Goal: Transaction & Acquisition: Book appointment/travel/reservation

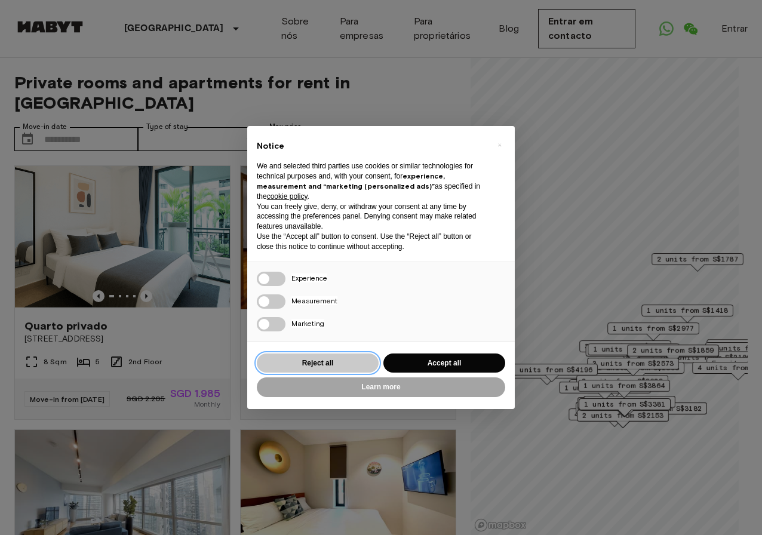
click at [335, 362] on button "Reject all" at bounding box center [318, 363] width 122 height 20
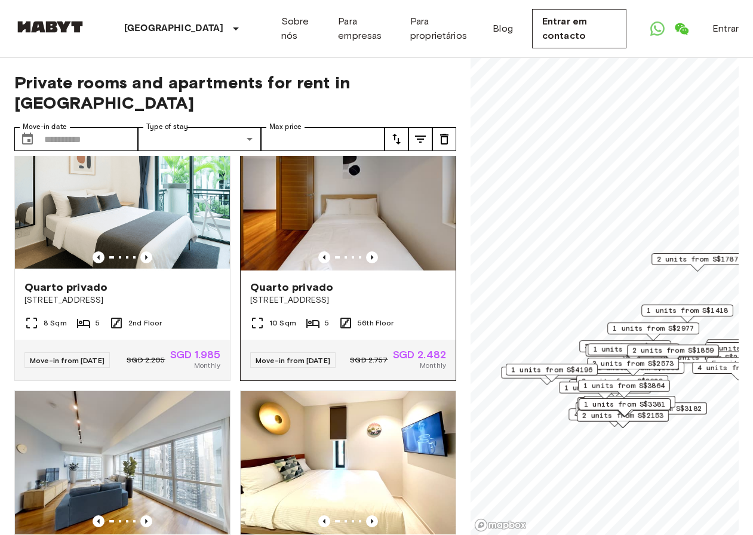
scroll to position [60, 0]
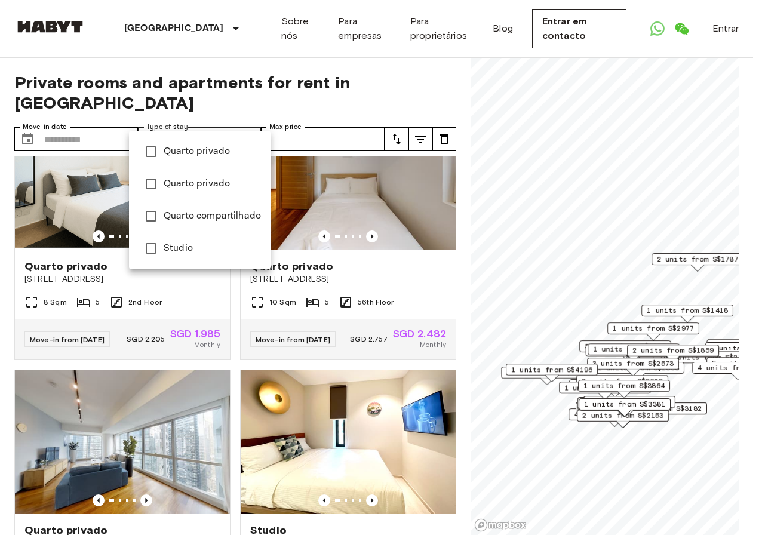
click at [252, 120] on div at bounding box center [381, 267] width 762 height 535
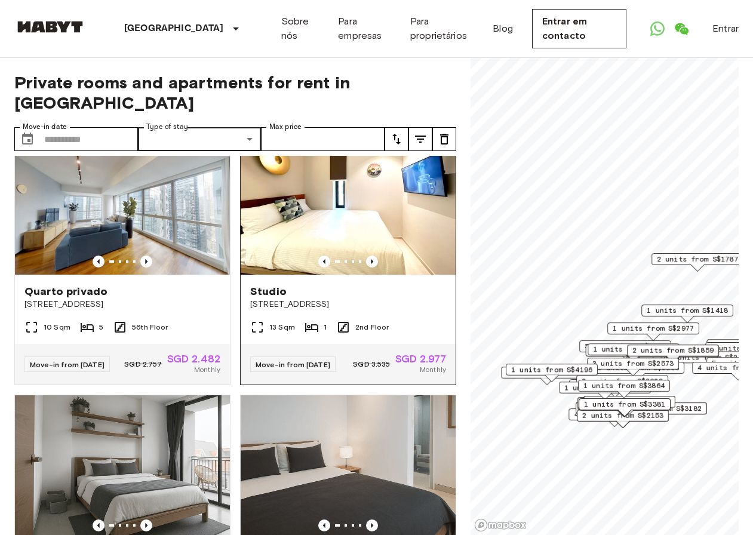
scroll to position [239, 0]
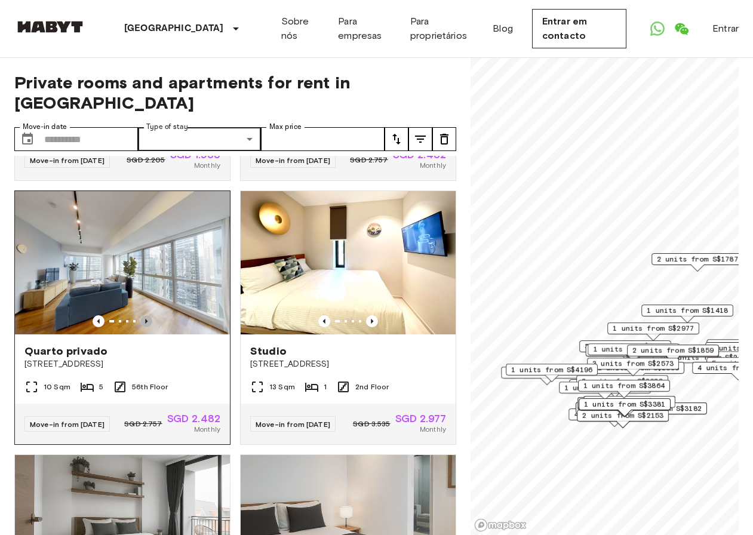
click at [149, 315] on icon "Previous image" at bounding box center [146, 321] width 12 height 12
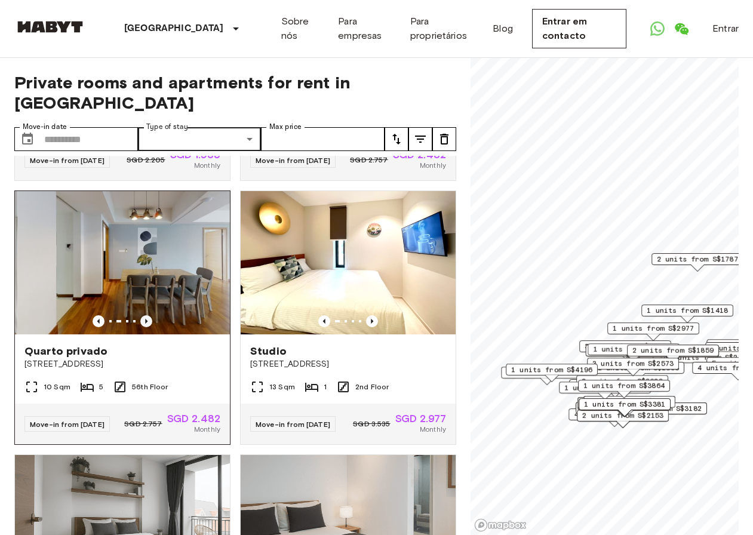
click at [148, 315] on icon "Previous image" at bounding box center [146, 321] width 12 height 12
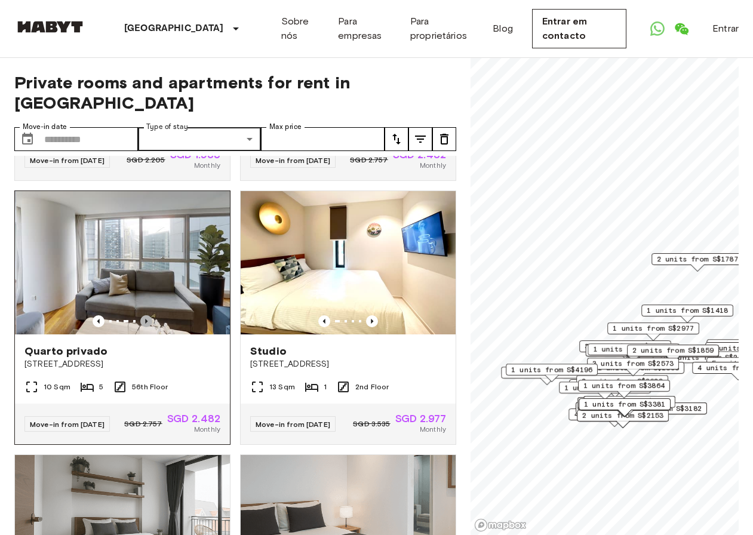
click at [148, 315] on icon "Previous image" at bounding box center [146, 321] width 12 height 12
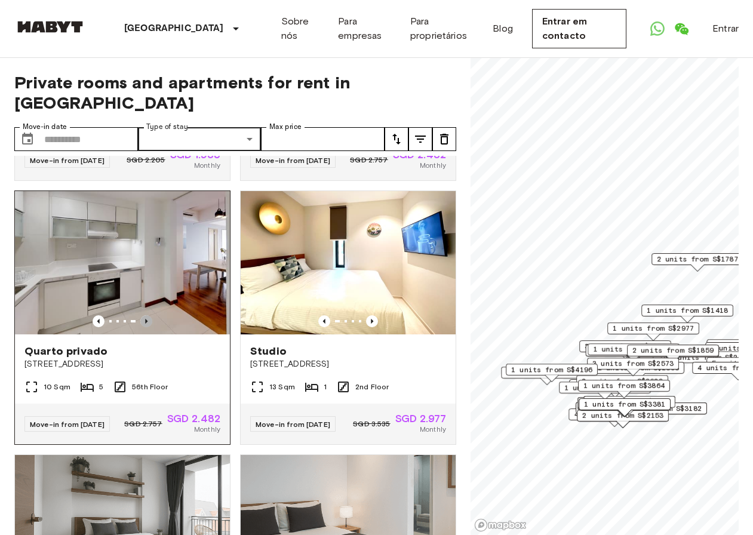
click at [142, 315] on icon "Previous image" at bounding box center [146, 321] width 12 height 12
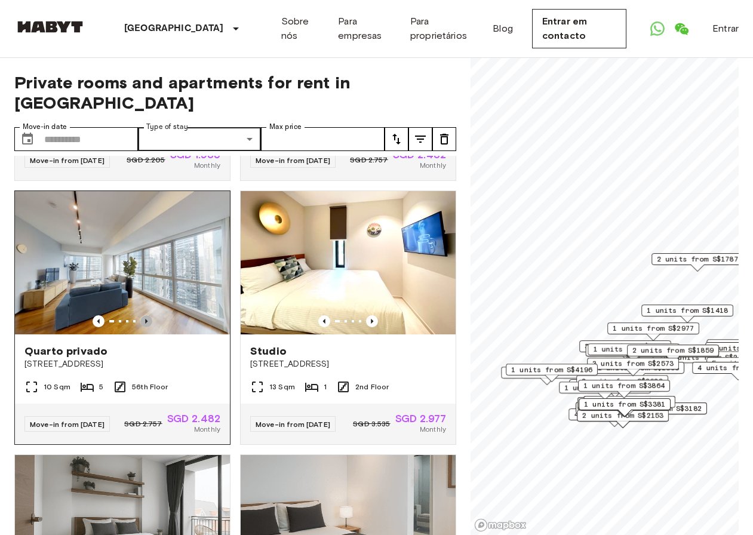
click at [142, 315] on icon "Previous image" at bounding box center [146, 321] width 12 height 12
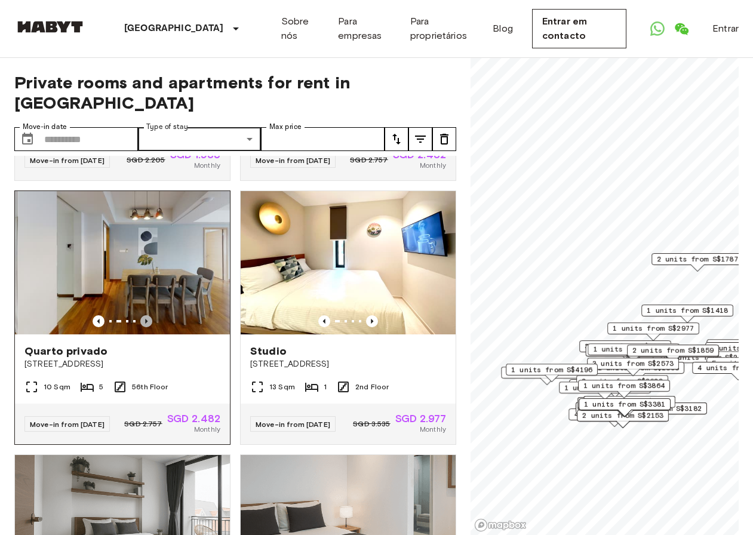
click at [142, 315] on icon "Previous image" at bounding box center [146, 321] width 12 height 12
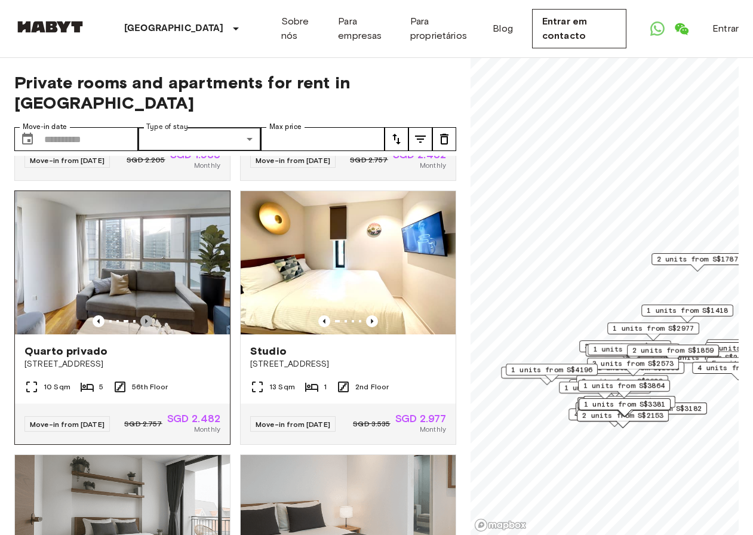
click at [142, 315] on icon "Previous image" at bounding box center [146, 321] width 12 height 12
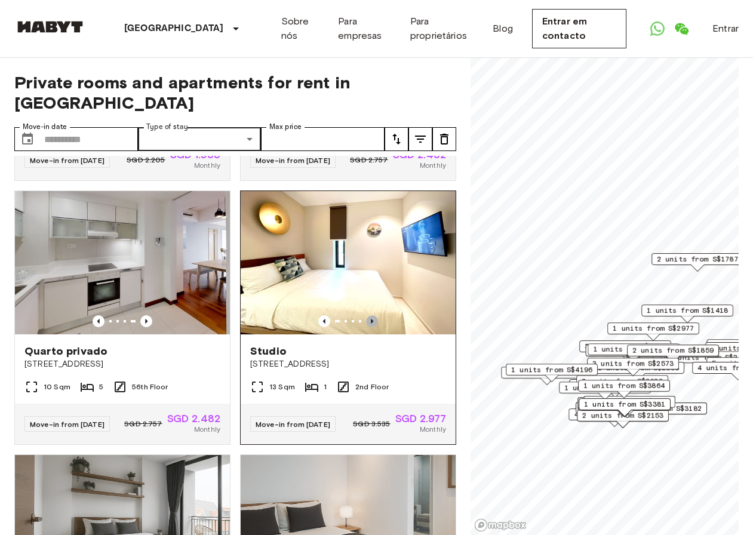
click at [366, 315] on icon "Previous image" at bounding box center [372, 321] width 12 height 12
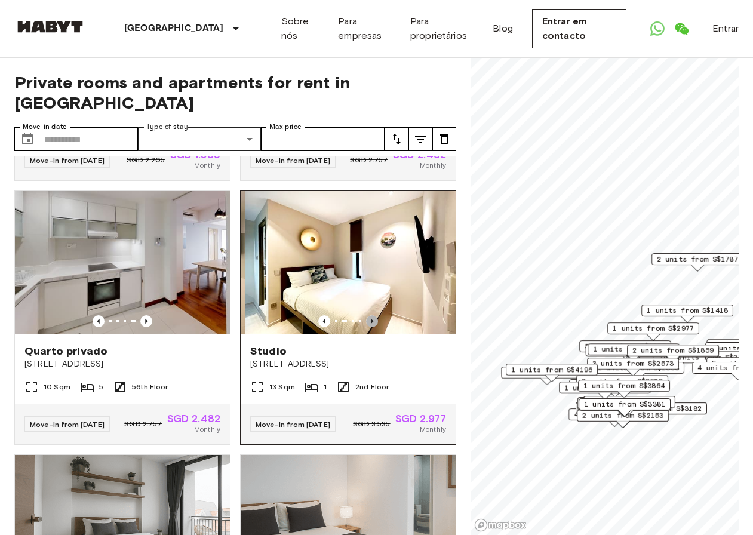
click at [366, 315] on icon "Previous image" at bounding box center [372, 321] width 12 height 12
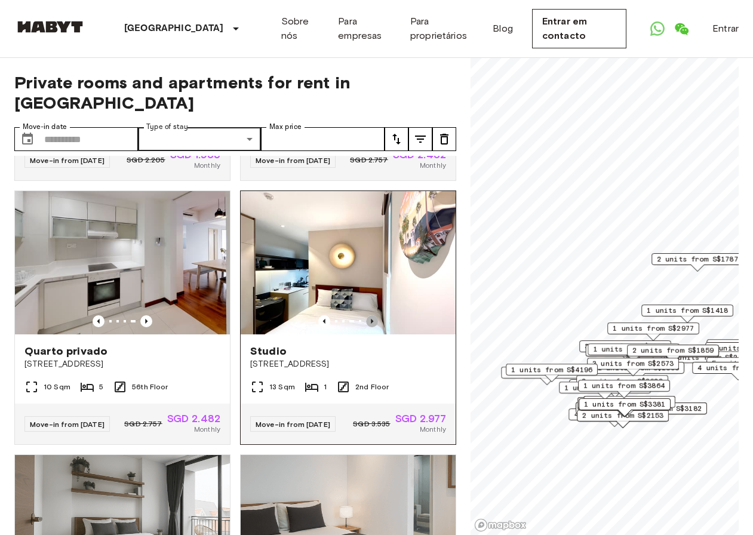
click at [366, 315] on icon "Previous image" at bounding box center [372, 321] width 12 height 12
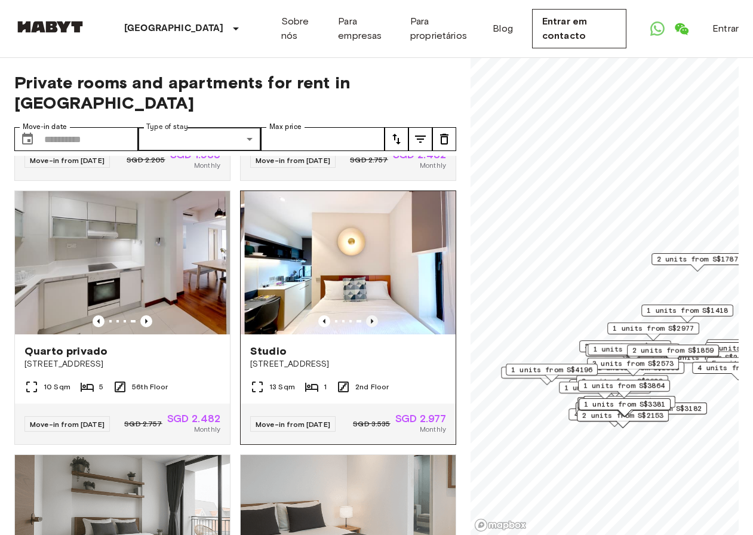
click at [366, 315] on icon "Previous image" at bounding box center [372, 321] width 12 height 12
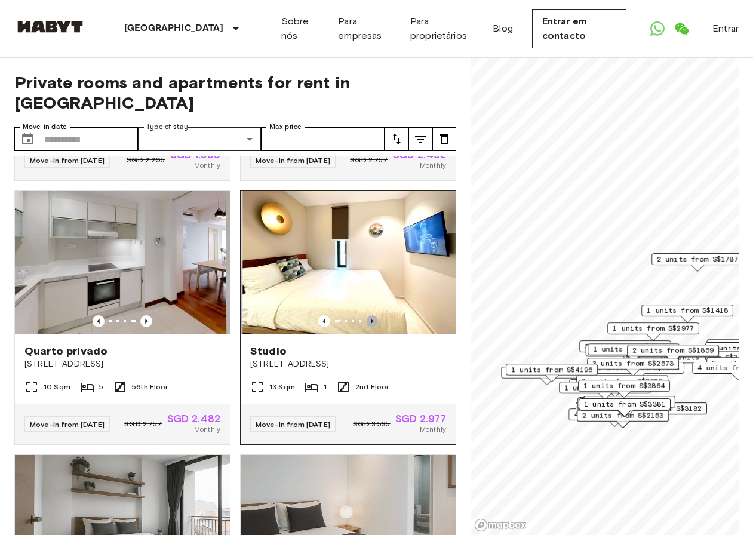
click at [366, 315] on icon "Previous image" at bounding box center [372, 321] width 12 height 12
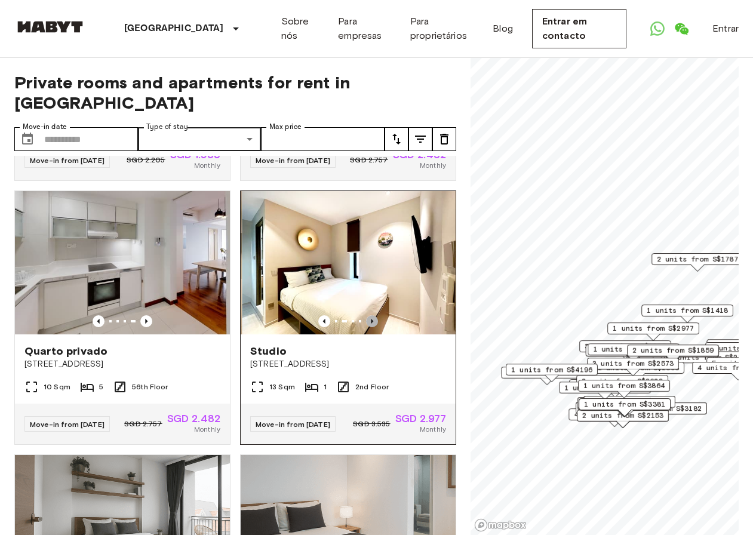
click at [366, 315] on icon "Previous image" at bounding box center [372, 321] width 12 height 12
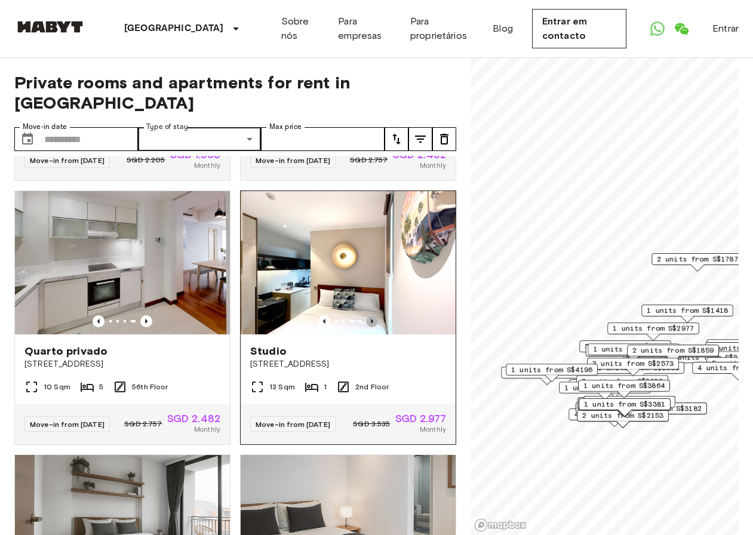
click at [366, 315] on icon "Previous image" at bounding box center [372, 321] width 12 height 12
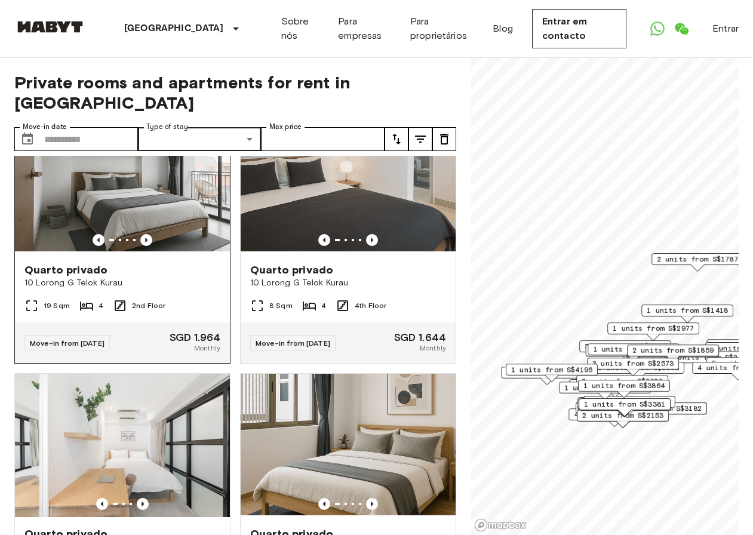
scroll to position [597, 0]
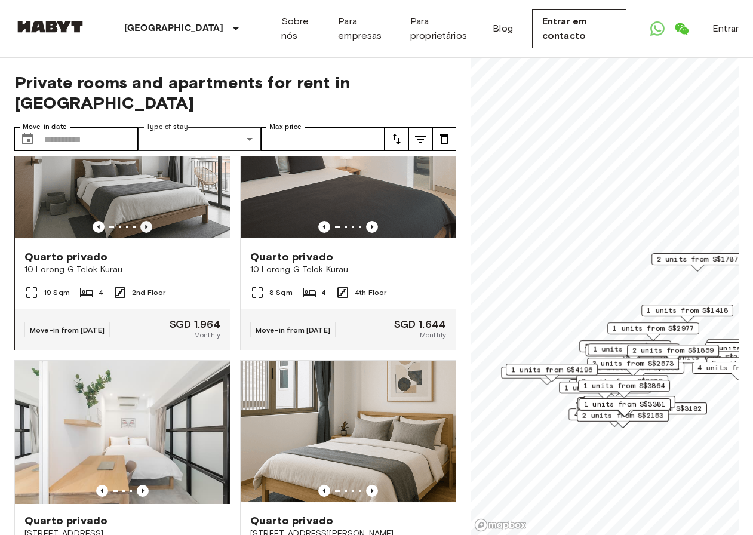
click at [145, 230] on icon "Previous image" at bounding box center [146, 227] width 12 height 12
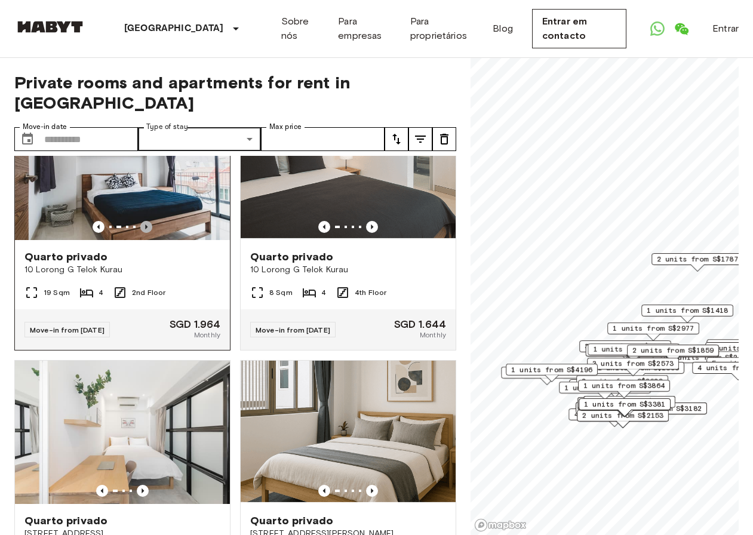
click at [144, 229] on icon "Previous image" at bounding box center [146, 227] width 12 height 12
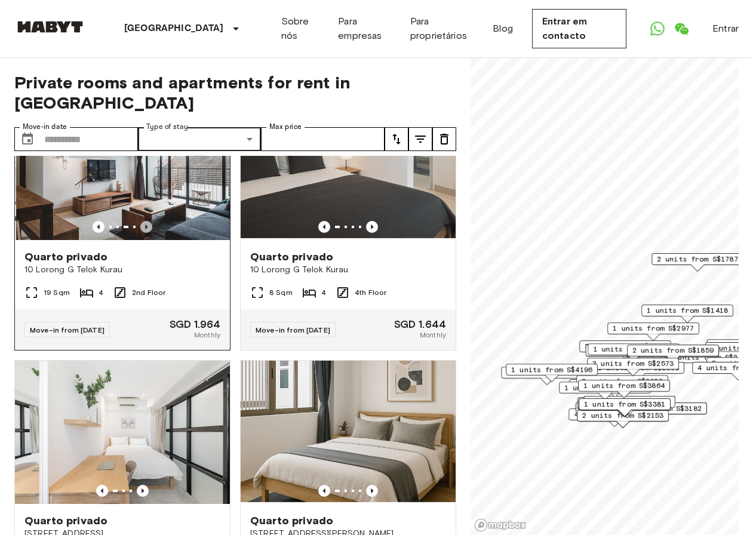
click at [144, 229] on icon "Previous image" at bounding box center [146, 227] width 12 height 12
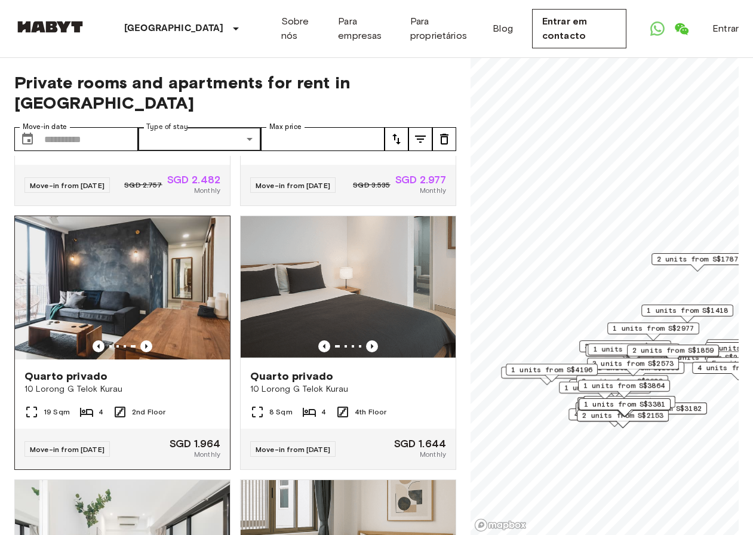
scroll to position [537, 0]
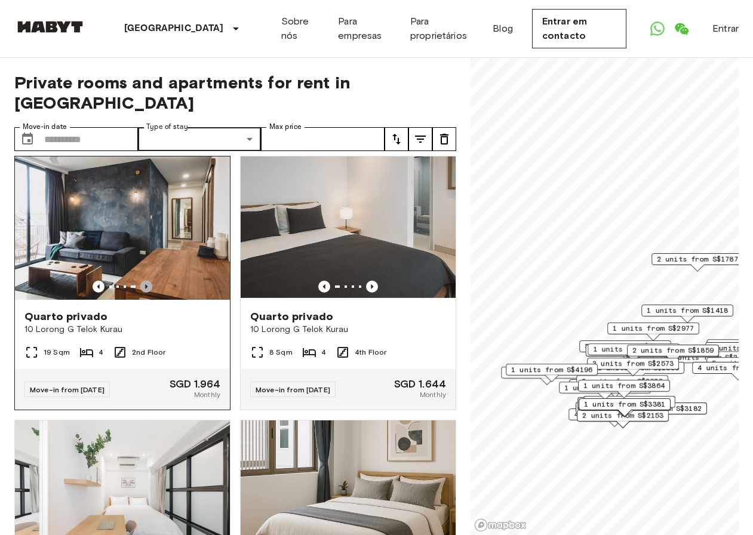
click at [146, 291] on icon "Previous image" at bounding box center [146, 287] width 12 height 12
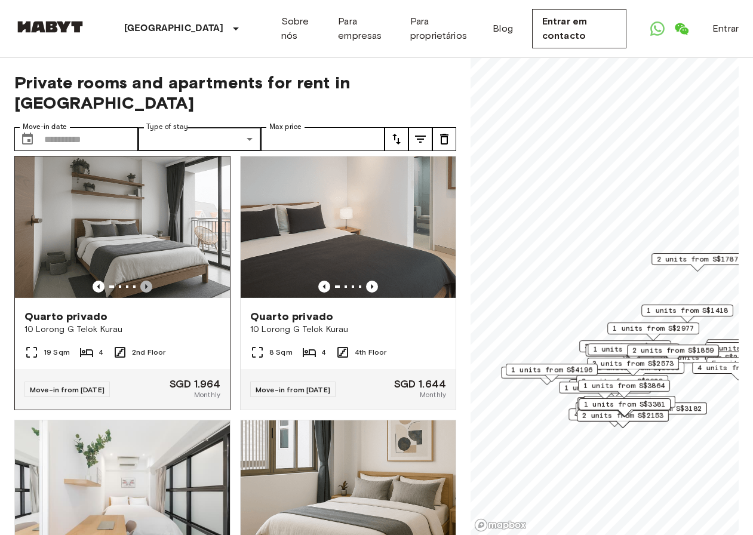
click at [146, 291] on icon "Previous image" at bounding box center [146, 287] width 12 height 12
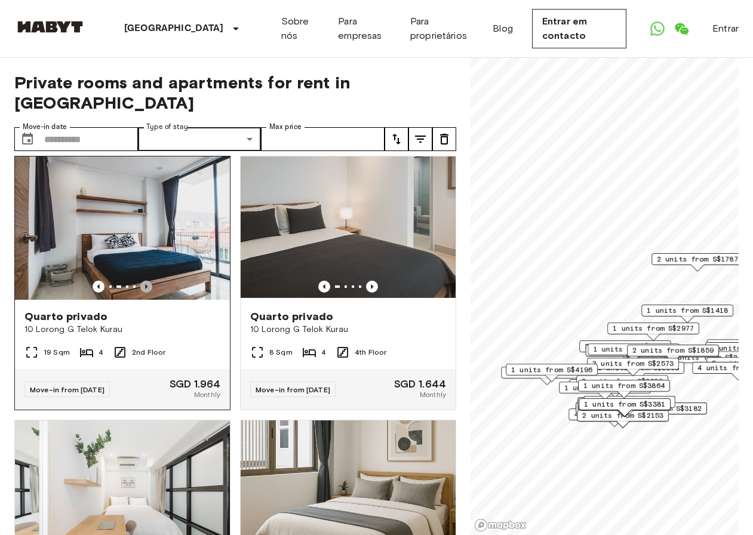
click at [146, 291] on icon "Previous image" at bounding box center [146, 287] width 12 height 12
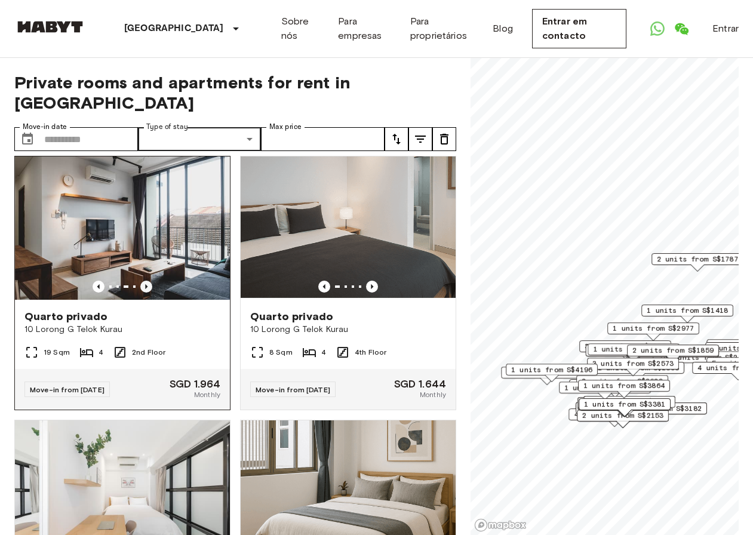
click at [146, 291] on icon "Previous image" at bounding box center [146, 287] width 12 height 12
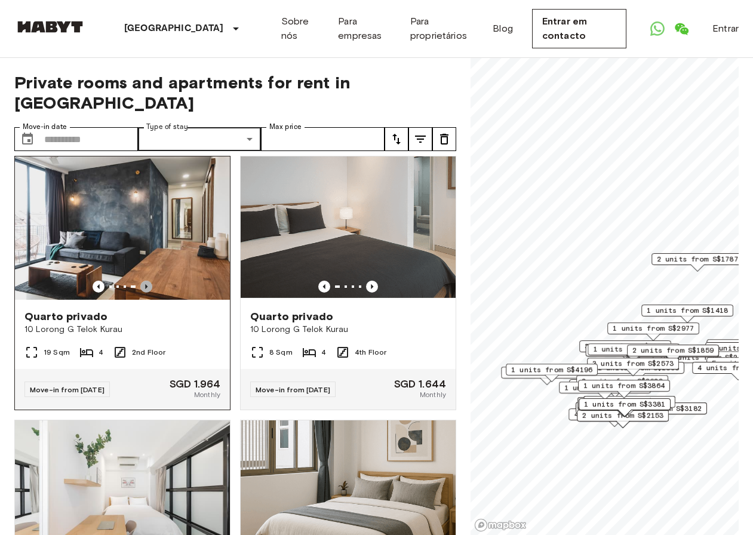
click at [146, 291] on icon "Previous image" at bounding box center [146, 287] width 12 height 12
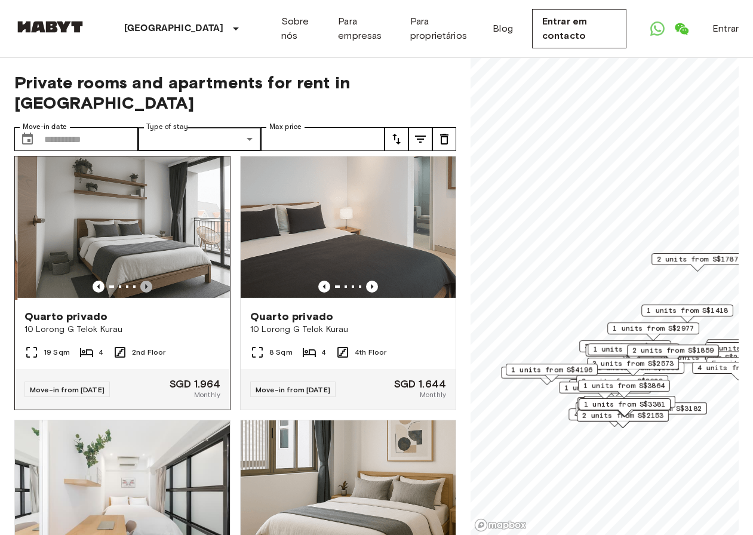
click at [146, 291] on icon "Previous image" at bounding box center [146, 287] width 12 height 12
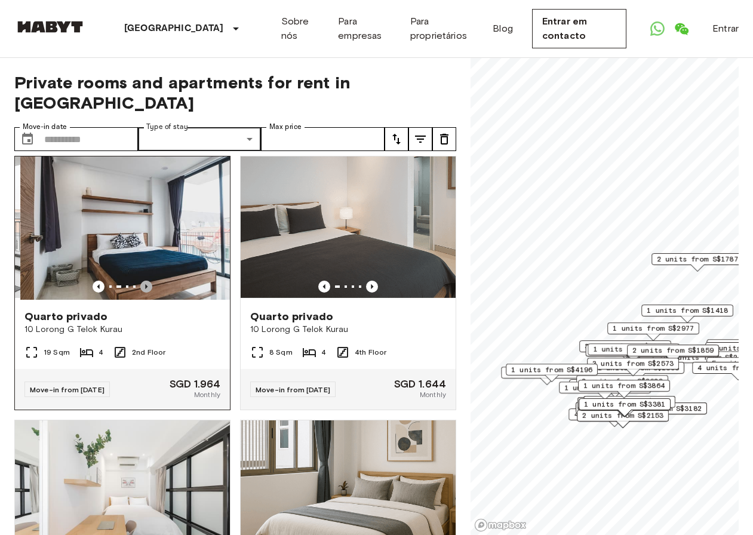
click at [146, 291] on icon "Previous image" at bounding box center [146, 287] width 12 height 12
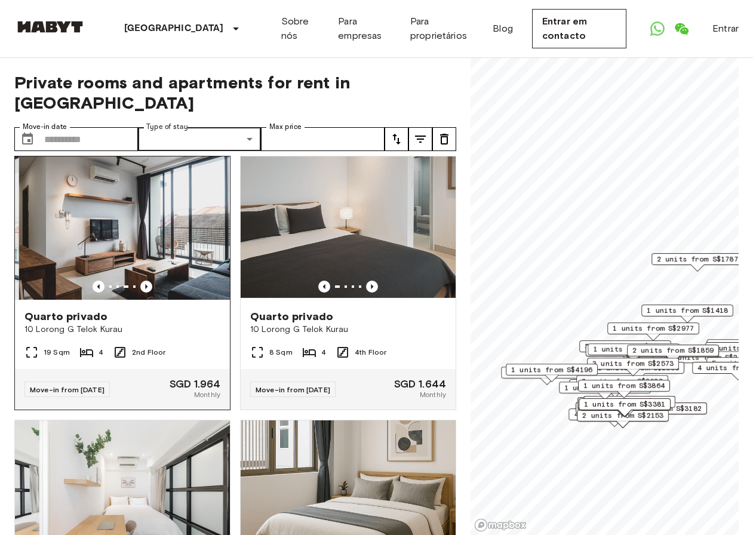
click at [177, 266] on img at bounding box center [126, 227] width 215 height 143
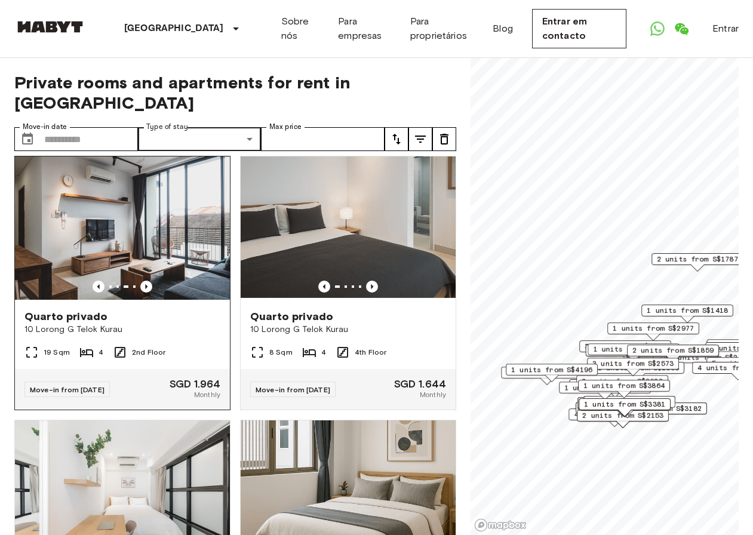
click at [146, 262] on img at bounding box center [122, 227] width 215 height 143
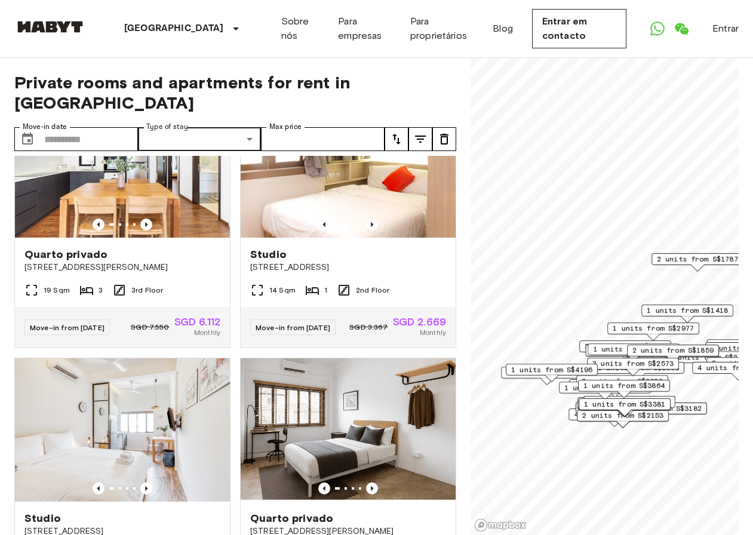
scroll to position [1134, 0]
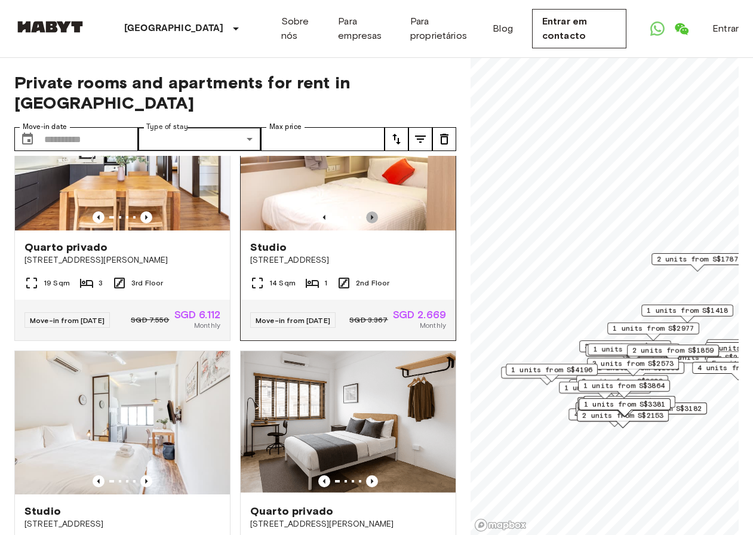
click at [368, 223] on icon "Previous image" at bounding box center [372, 217] width 12 height 12
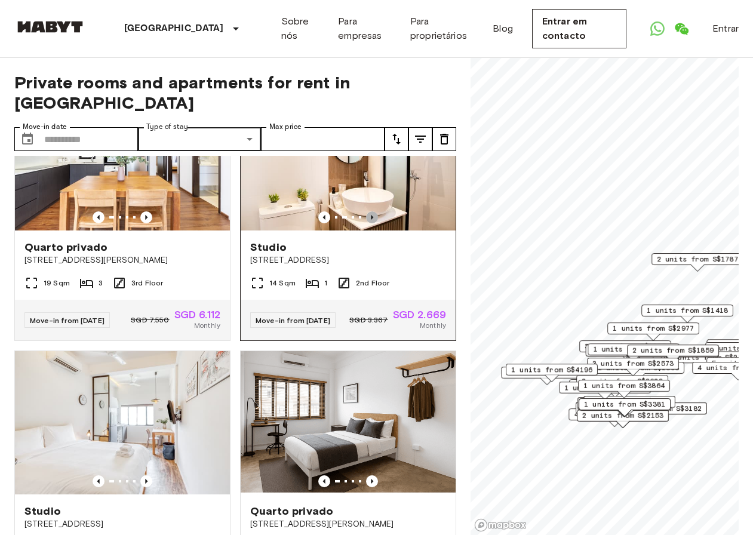
click at [368, 223] on icon "Previous image" at bounding box center [372, 217] width 12 height 12
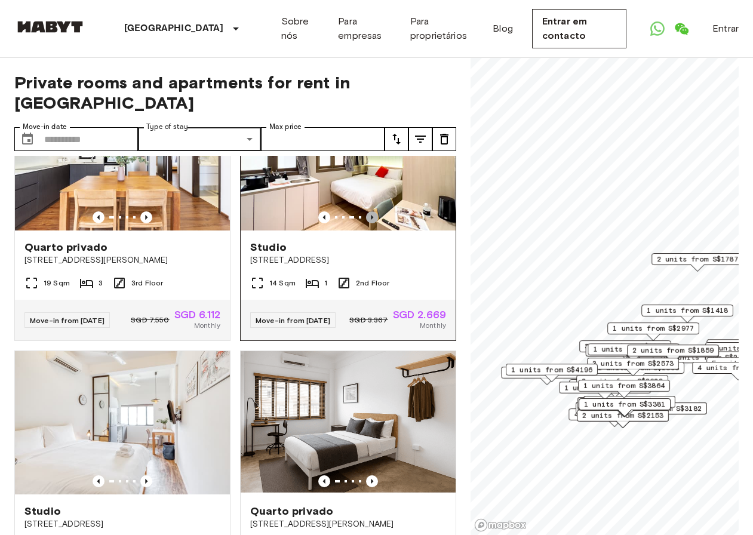
click at [368, 223] on icon "Previous image" at bounding box center [372, 217] width 12 height 12
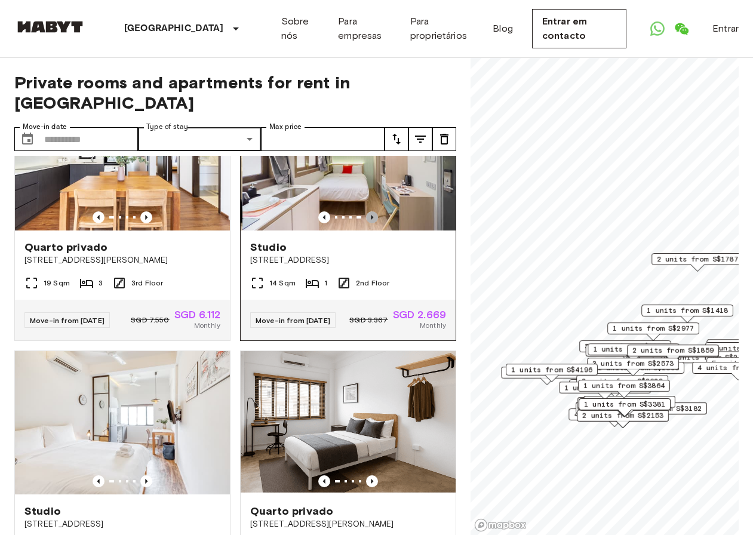
click at [368, 223] on icon "Previous image" at bounding box center [372, 217] width 12 height 12
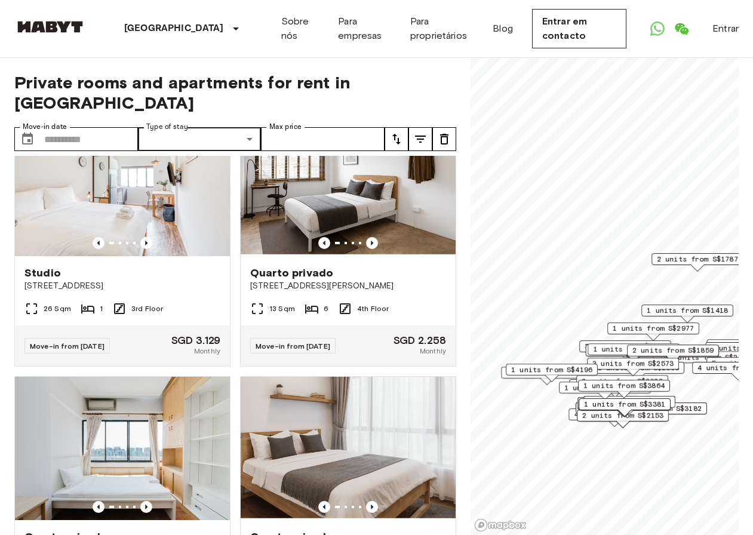
scroll to position [1373, 0]
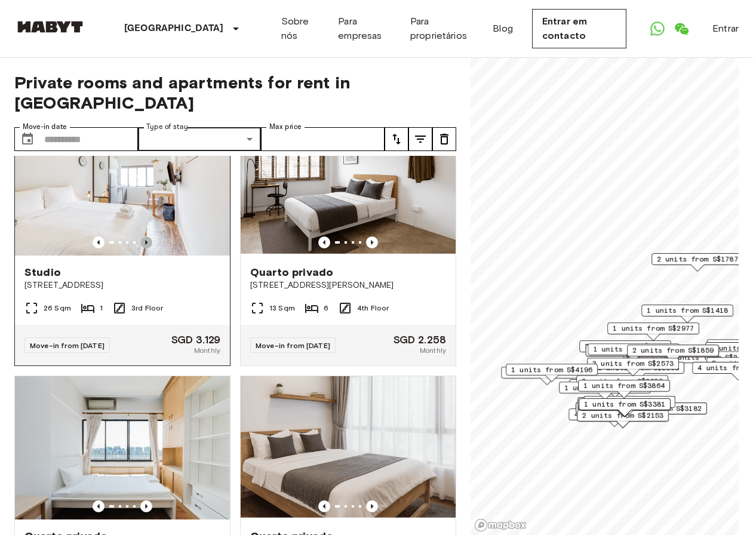
click at [140, 248] on icon "Previous image" at bounding box center [146, 242] width 12 height 12
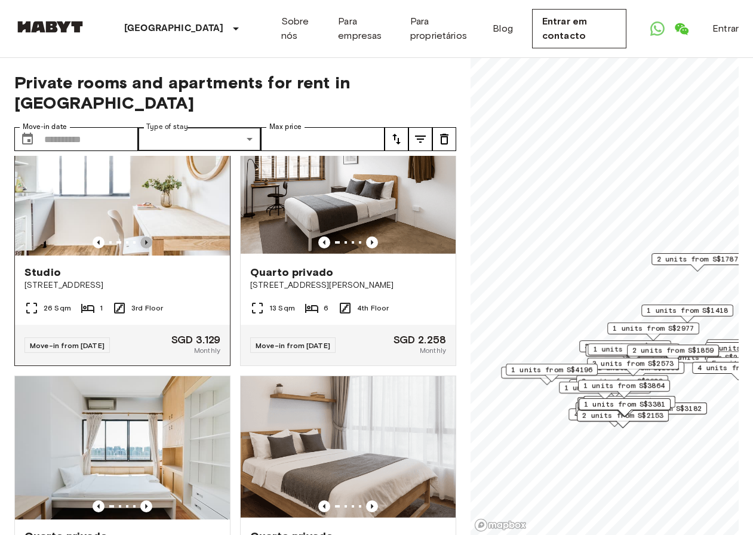
click at [140, 248] on icon "Previous image" at bounding box center [146, 242] width 12 height 12
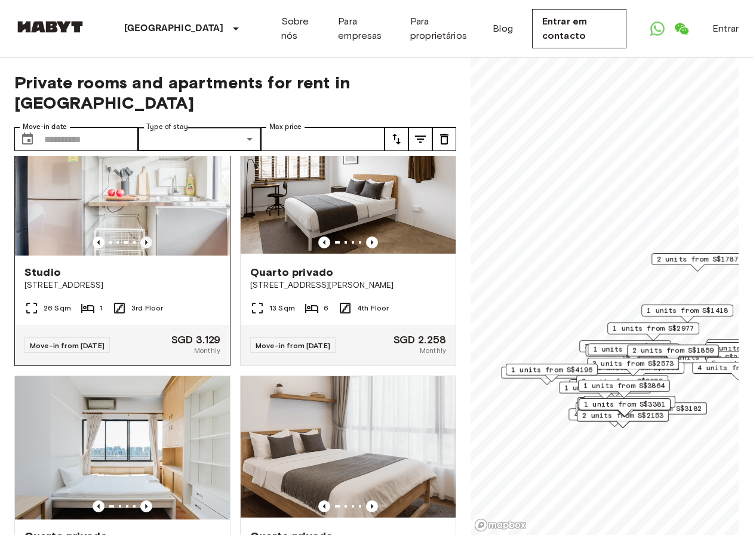
click at [145, 245] on icon "Previous image" at bounding box center [146, 242] width 2 height 5
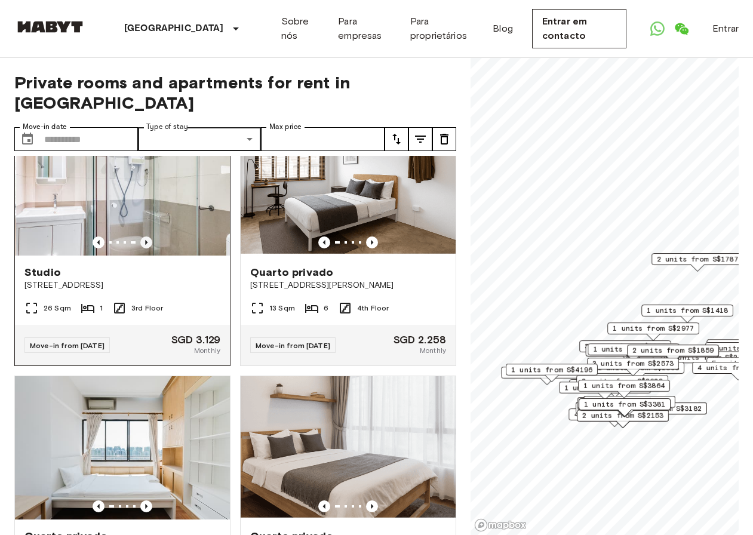
click at [145, 245] on icon "Previous image" at bounding box center [146, 242] width 2 height 5
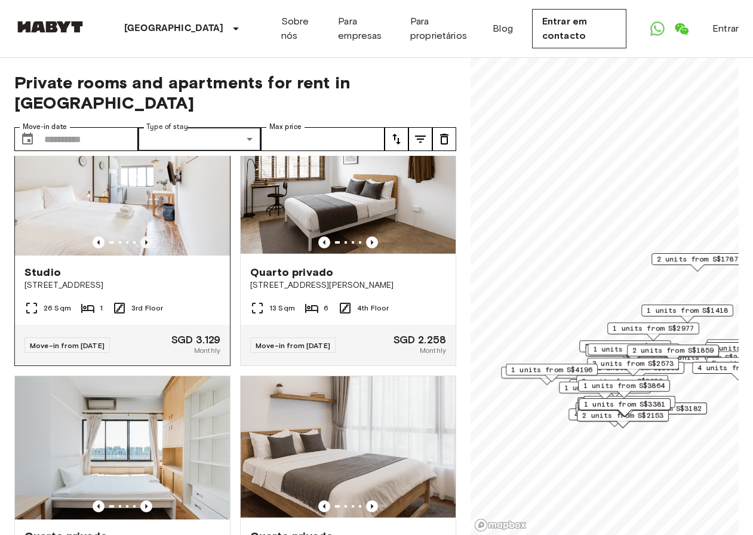
click at [145, 245] on icon "Previous image" at bounding box center [146, 242] width 2 height 5
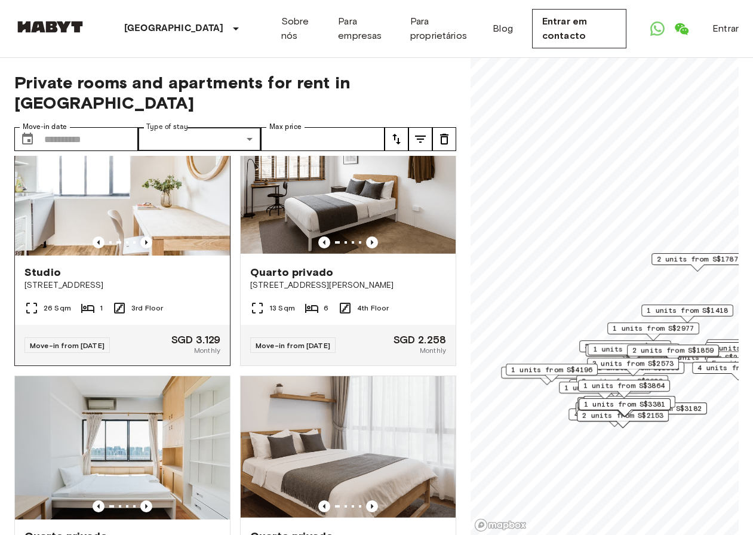
click at [161, 245] on img at bounding box center [122, 183] width 215 height 143
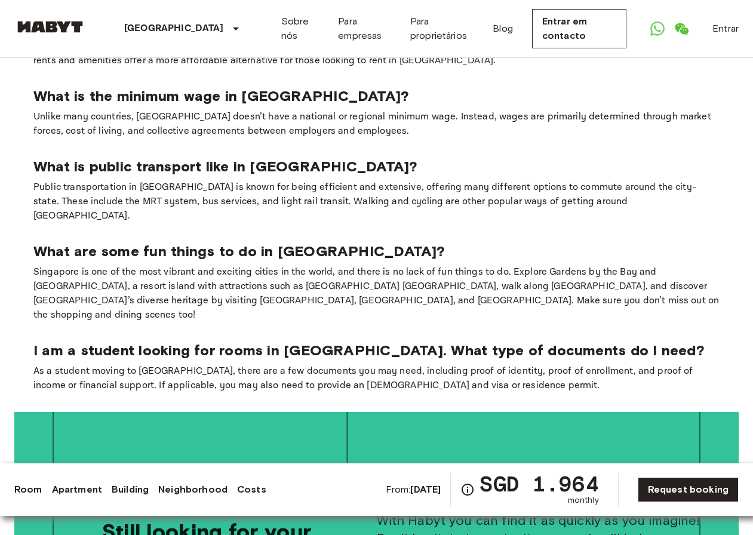
scroll to position [2508, 0]
